Goal: Navigation & Orientation: Find specific page/section

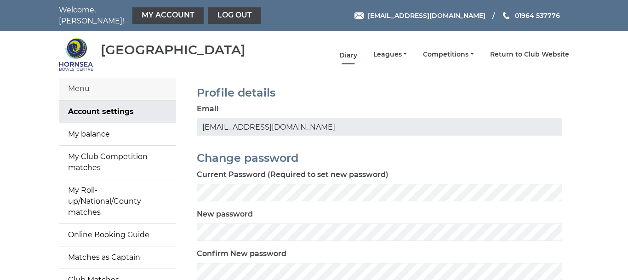
click at [352, 51] on link "Diary" at bounding box center [348, 55] width 18 height 9
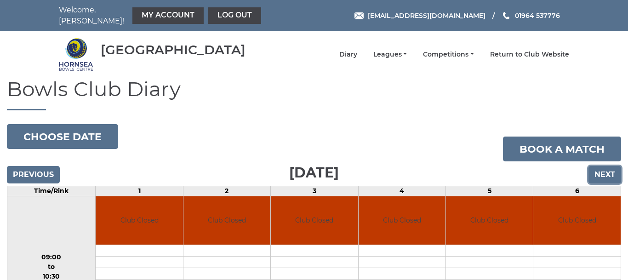
click at [605, 167] on input "Next" at bounding box center [605, 174] width 33 height 17
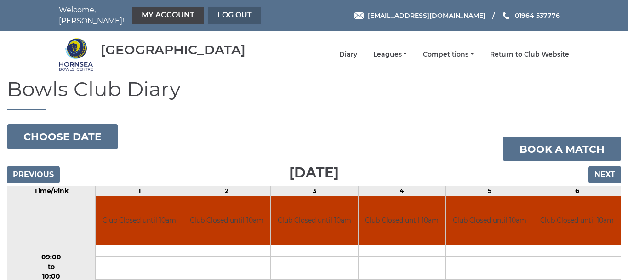
click at [223, 10] on link "Log out" at bounding box center [234, 15] width 53 height 17
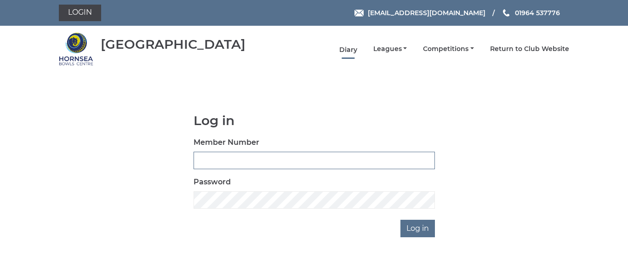
type input "0086"
click at [351, 51] on link "Diary" at bounding box center [348, 50] width 18 height 9
type input "0086"
click at [392, 51] on link "Leagues" at bounding box center [390, 50] width 34 height 9
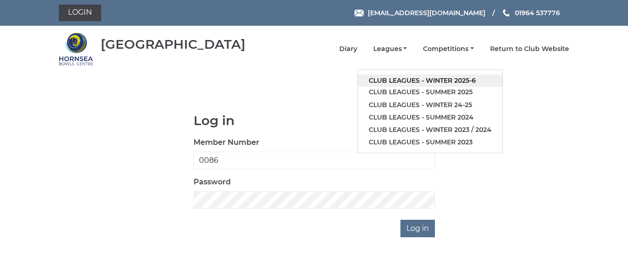
click at [412, 80] on link "Club leagues - Winter 2025-6" at bounding box center [430, 80] width 145 height 12
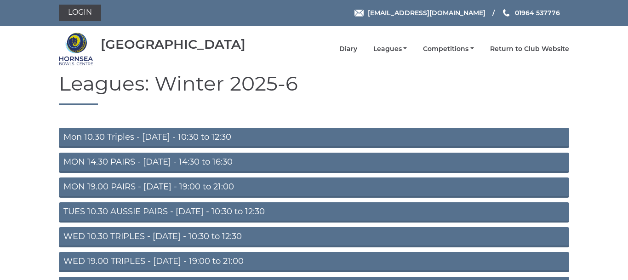
click at [259, 209] on link "TUES 10.30 AUSSIE PAIRS - [DATE] - 10:30 to 12:30" at bounding box center [314, 212] width 510 height 20
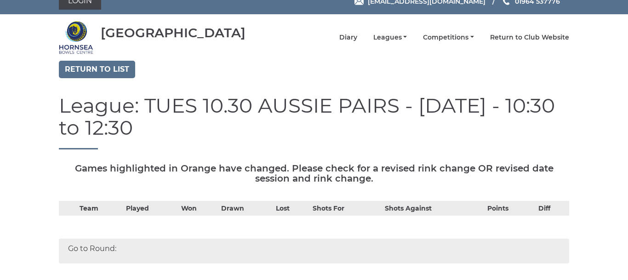
scroll to position [26, 0]
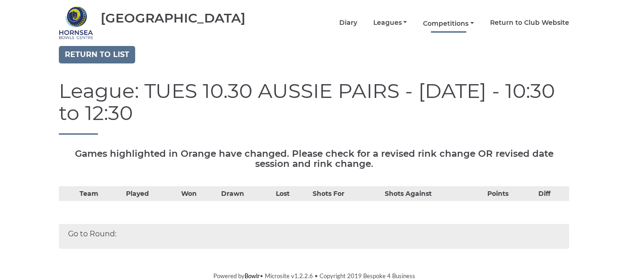
click at [447, 23] on link "Competitions" at bounding box center [448, 23] width 51 height 9
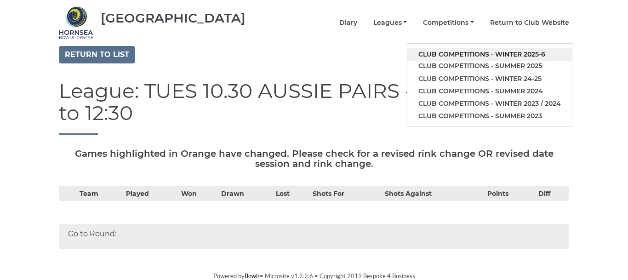
click at [473, 53] on link "Club competitions - Winter 2025-6" at bounding box center [489, 54] width 165 height 12
